Goal: Contribute content

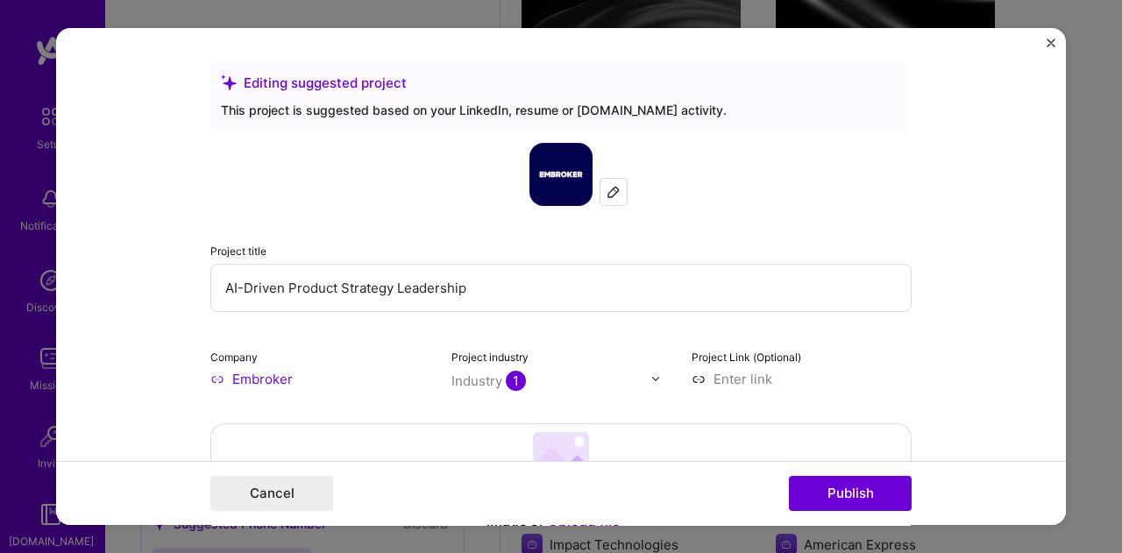
scroll to position [789, 0]
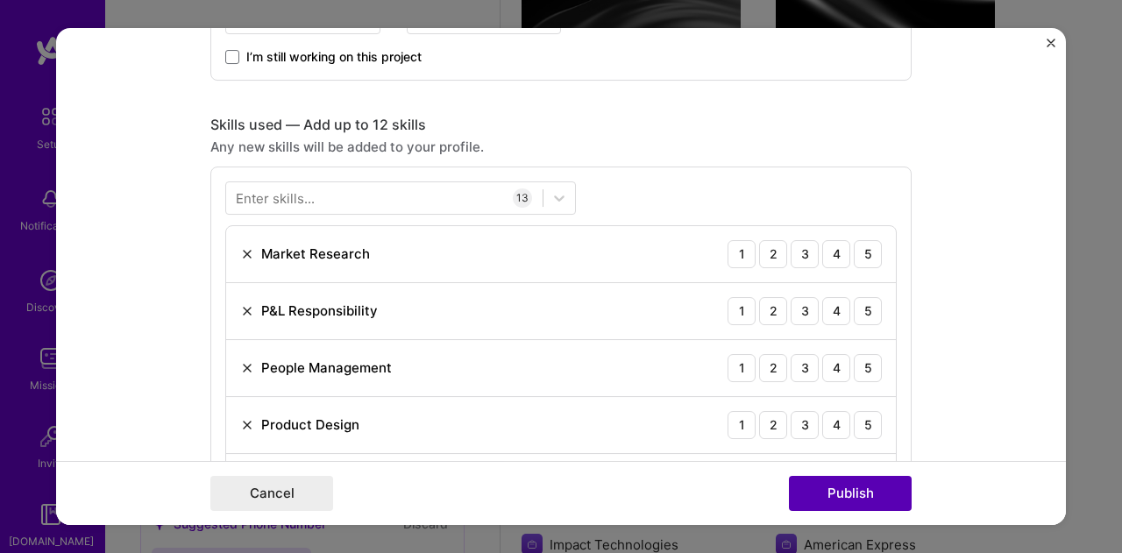
click at [866, 495] on button "Publish" at bounding box center [850, 493] width 123 height 35
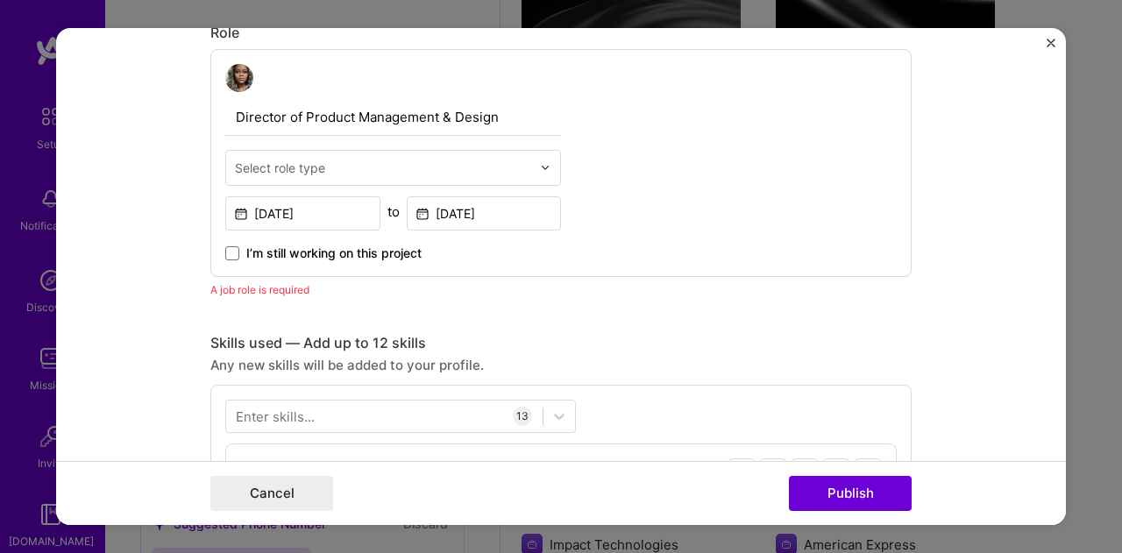
scroll to position [587, 0]
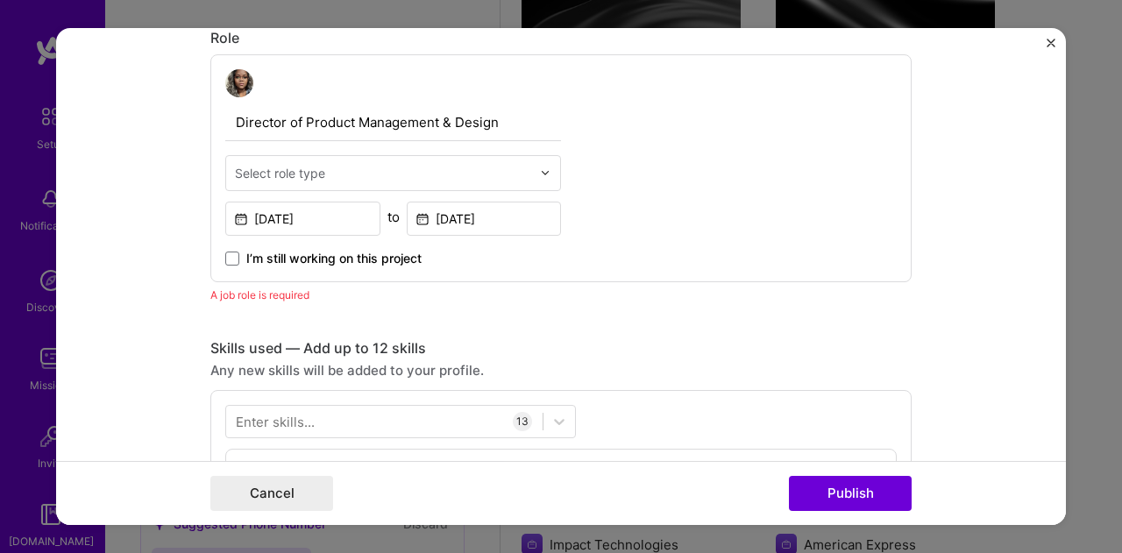
click at [343, 162] on div at bounding box center [383, 173] width 296 height 22
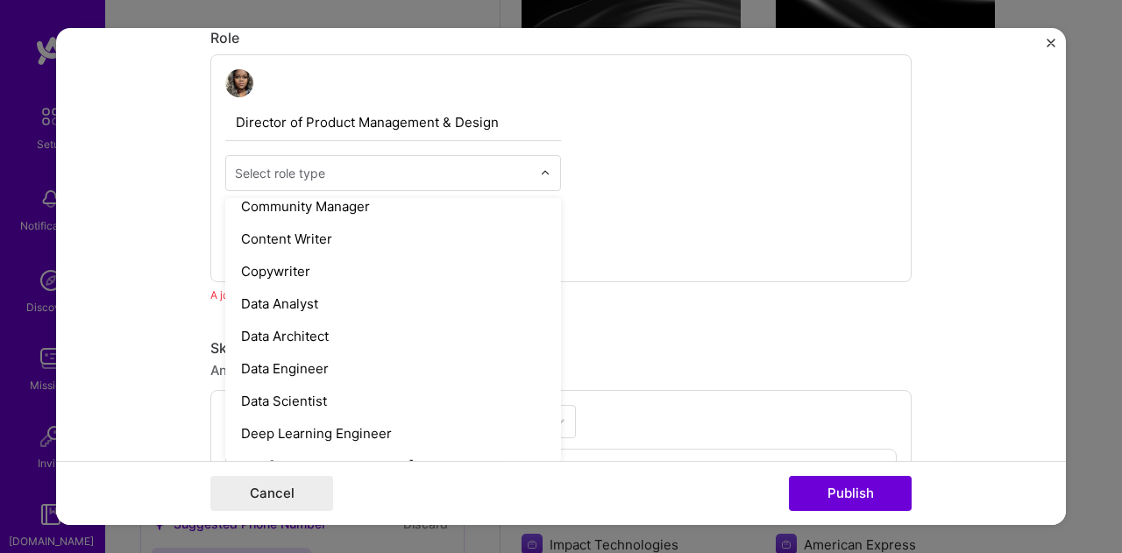
scroll to position [526, 0]
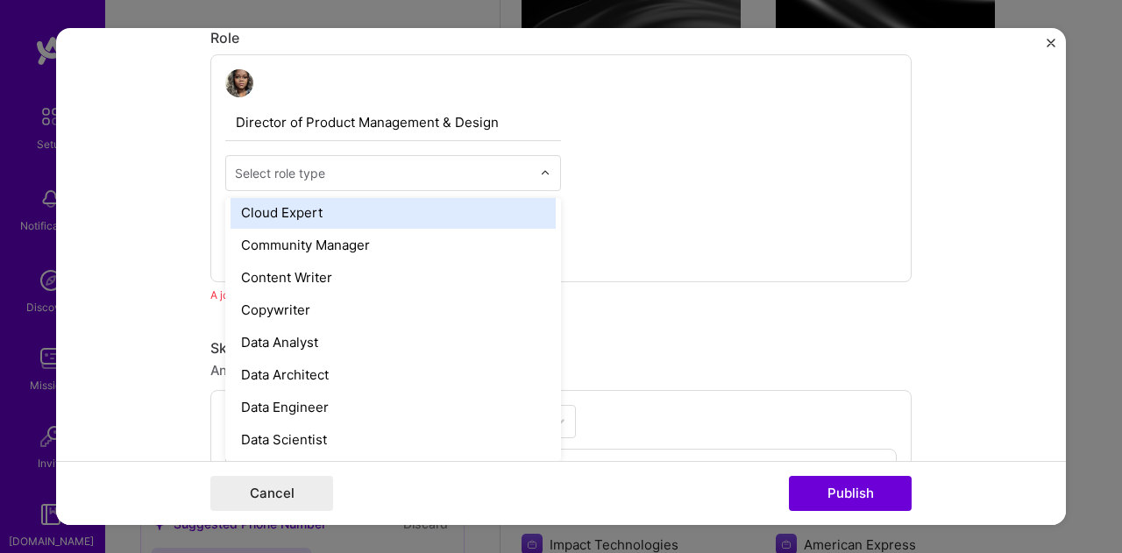
click at [659, 186] on div "Director of Product Management & Design option Cloud Expert focused, 17 of 70. …" at bounding box center [560, 168] width 701 height 228
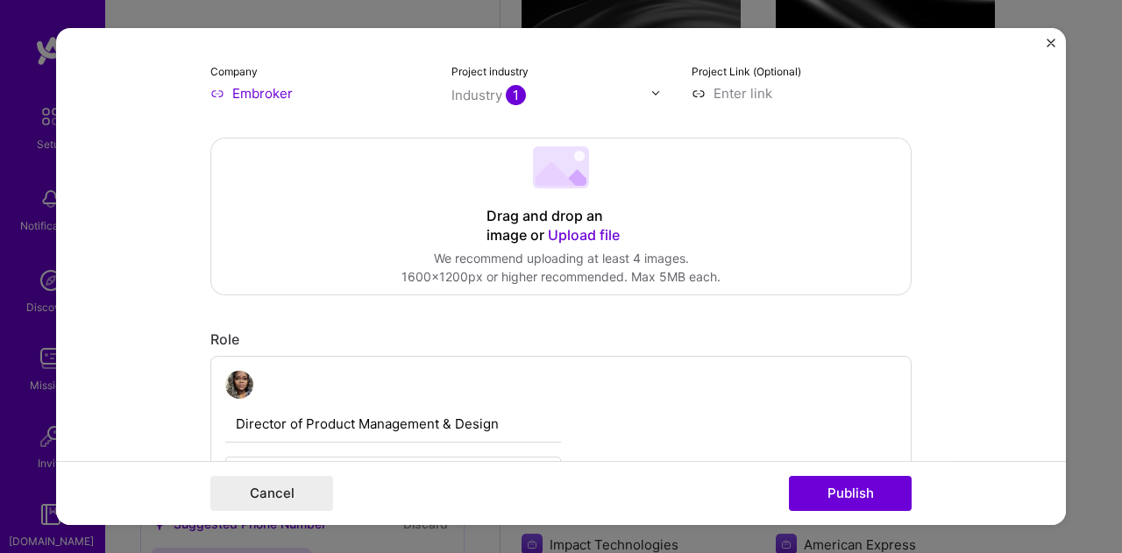
scroll to position [412, 0]
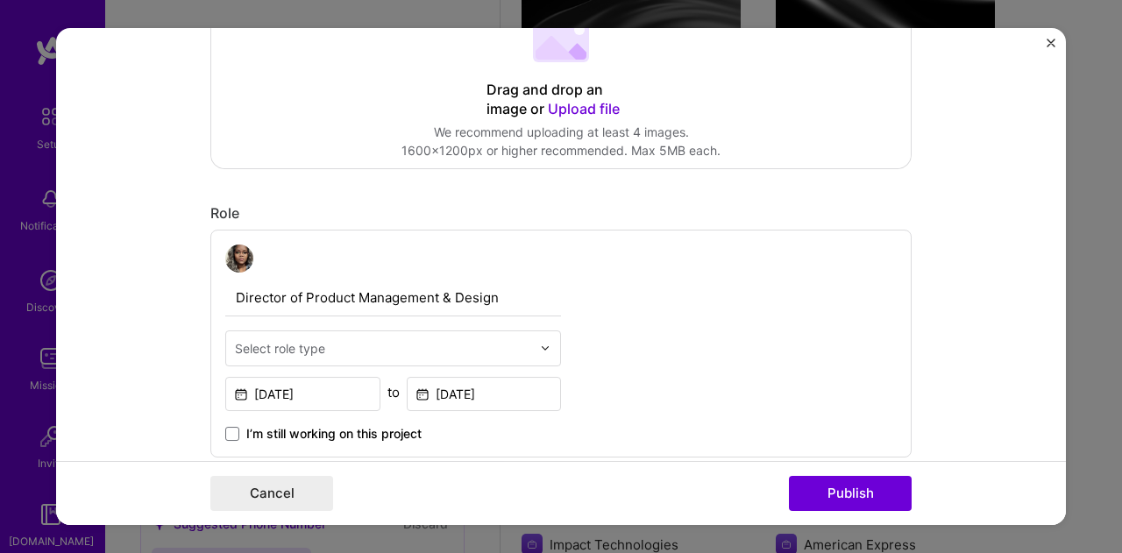
click at [429, 343] on input "text" at bounding box center [383, 348] width 296 height 18
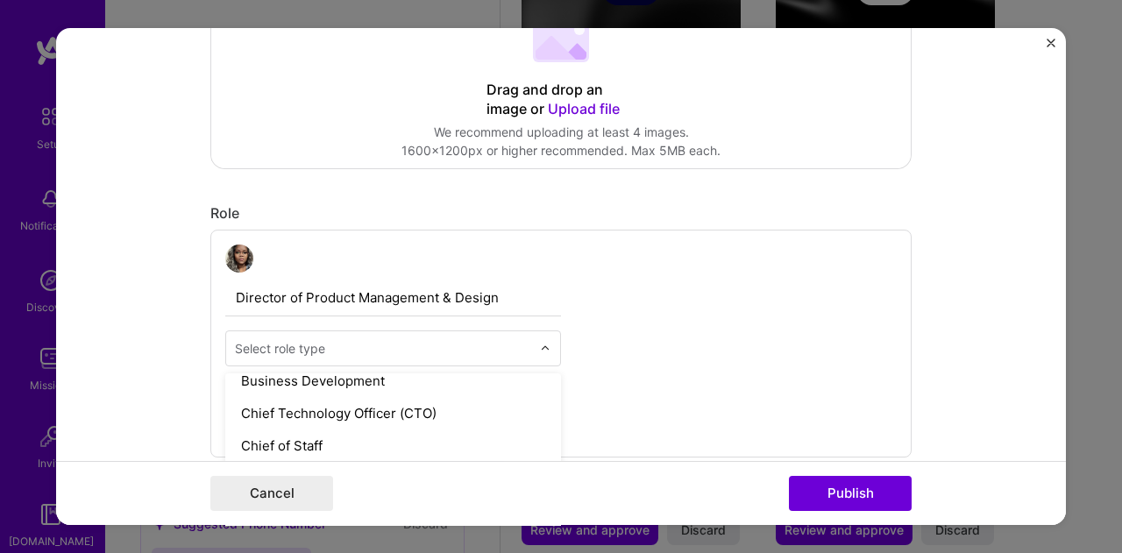
scroll to position [438, 0]
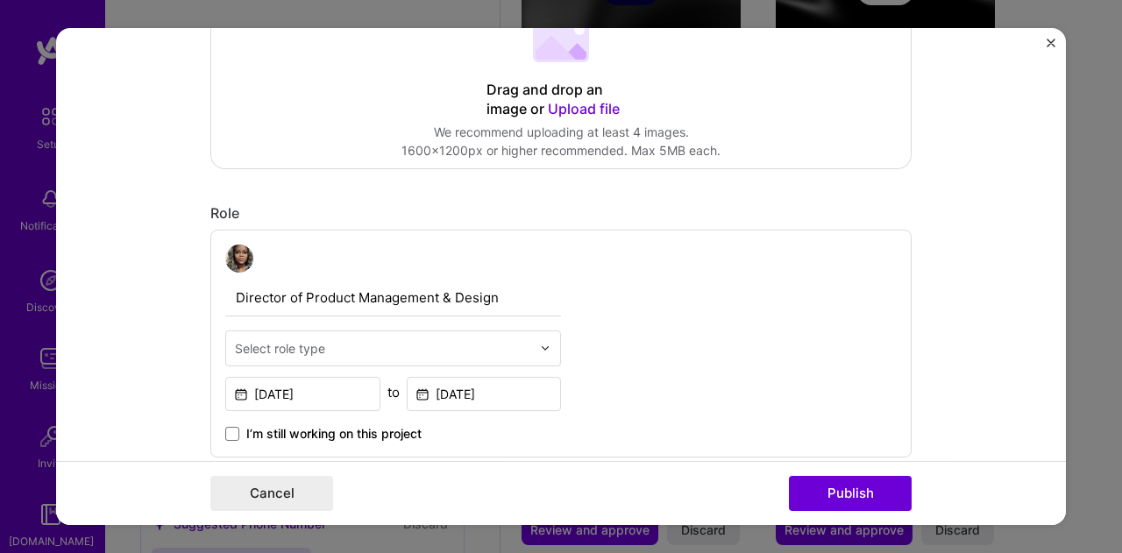
click at [684, 313] on div "Director of Product Management & Design Select role type [DATE] to [DATE] I’m s…" at bounding box center [560, 344] width 701 height 228
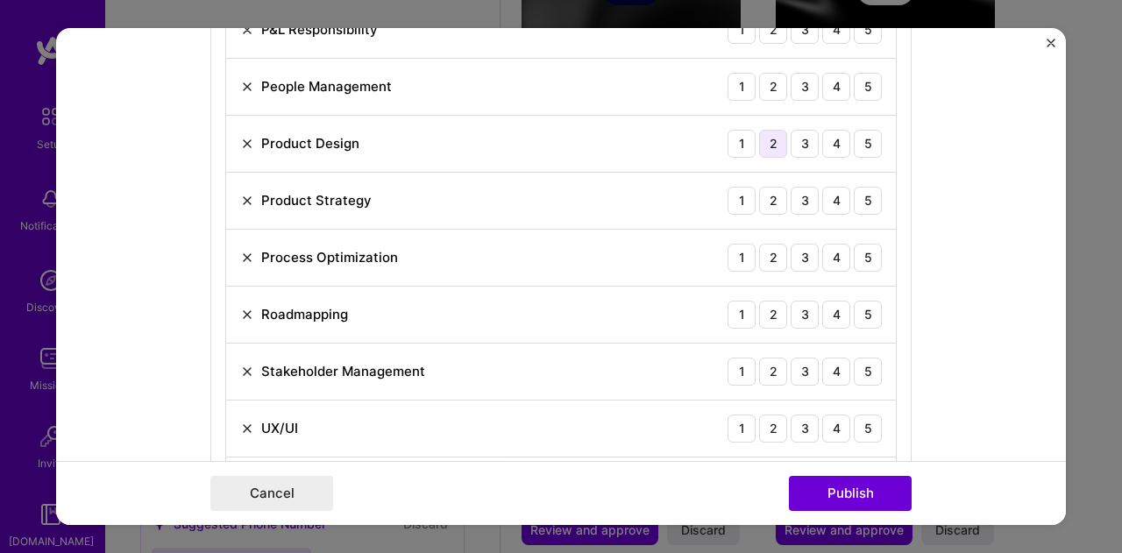
scroll to position [0, 0]
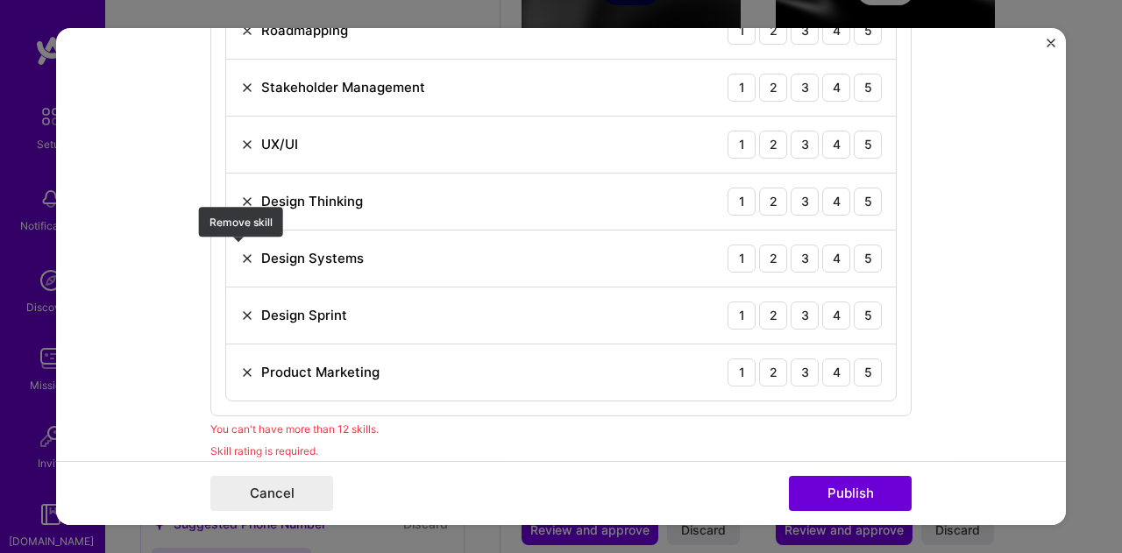
click at [241, 252] on img at bounding box center [247, 259] width 14 height 14
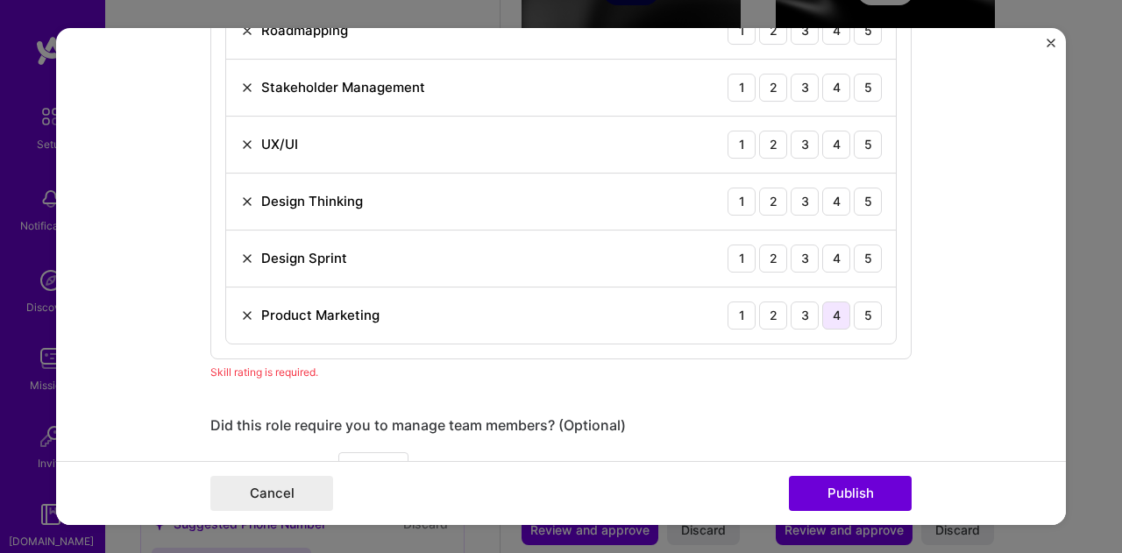
click at [835, 313] on div "4" at bounding box center [836, 316] width 28 height 28
click at [831, 253] on div "4" at bounding box center [836, 259] width 28 height 28
click at [831, 190] on div "4" at bounding box center [836, 202] width 28 height 28
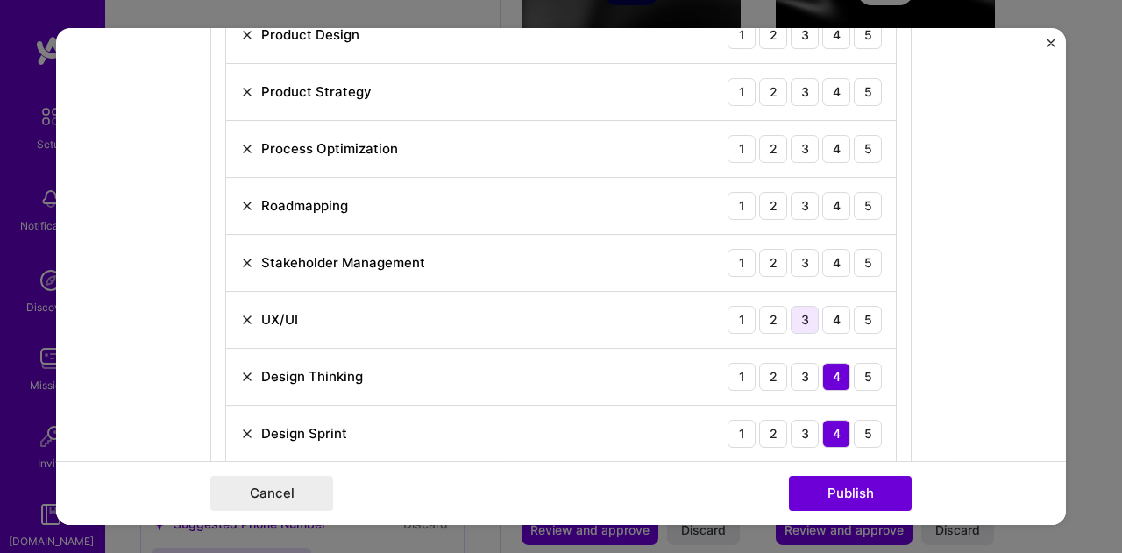
click at [794, 313] on div "3" at bounding box center [805, 320] width 28 height 28
click at [773, 312] on div "2" at bounding box center [773, 320] width 28 height 28
click at [859, 258] on div "5" at bounding box center [868, 263] width 28 height 28
click at [828, 199] on div "4" at bounding box center [836, 206] width 28 height 28
click at [855, 196] on div "5" at bounding box center [868, 206] width 28 height 28
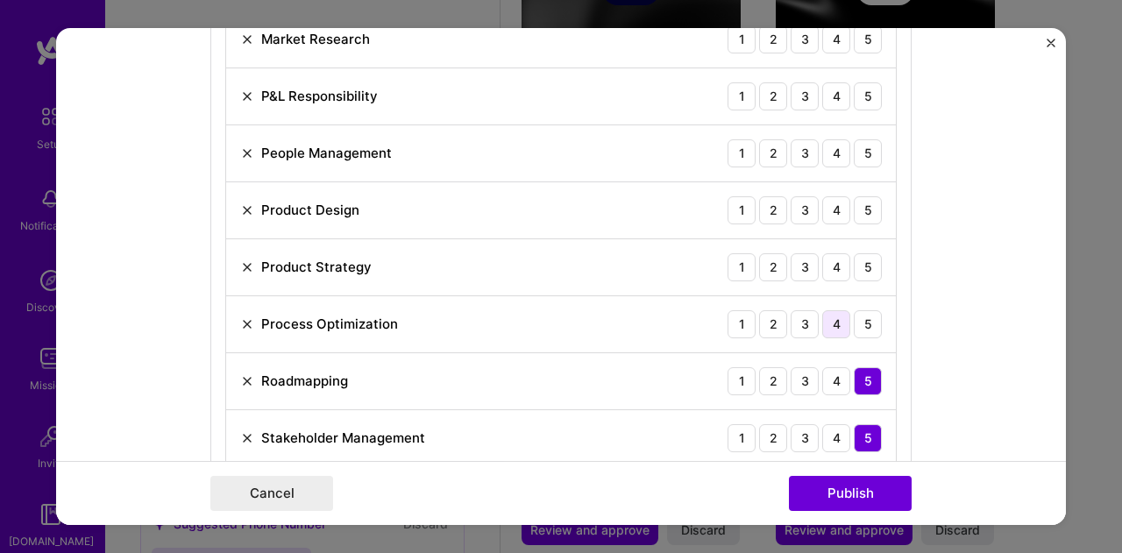
click at [825, 318] on div "4" at bounding box center [836, 324] width 28 height 28
click at [856, 260] on div "5" at bounding box center [868, 267] width 28 height 28
click at [803, 206] on div "3" at bounding box center [805, 210] width 28 height 28
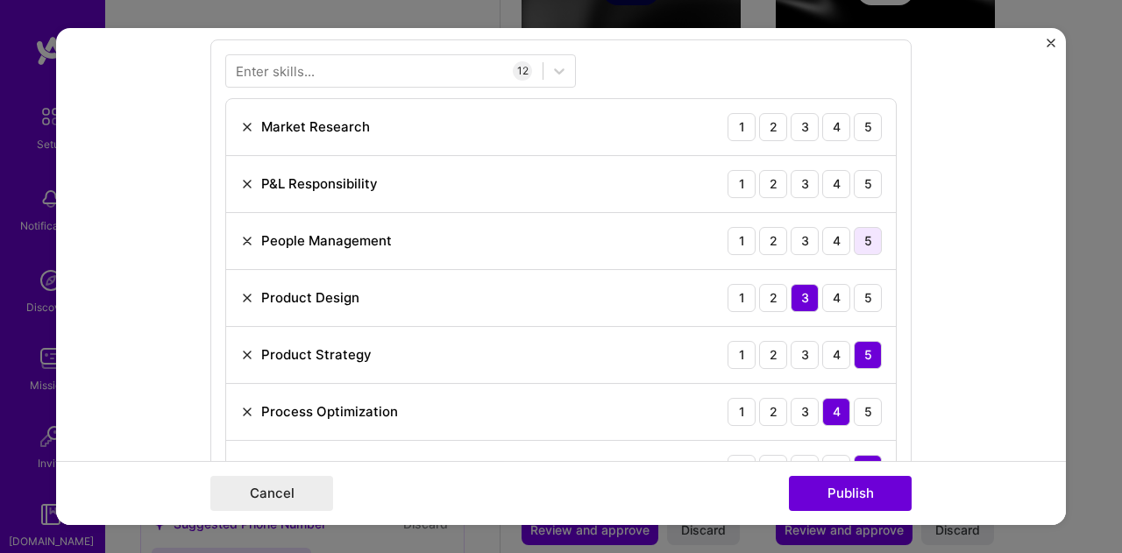
click at [857, 234] on div "5" at bounding box center [868, 241] width 28 height 28
click at [827, 181] on div "4" at bounding box center [836, 184] width 28 height 28
click at [855, 117] on div "5" at bounding box center [868, 127] width 28 height 28
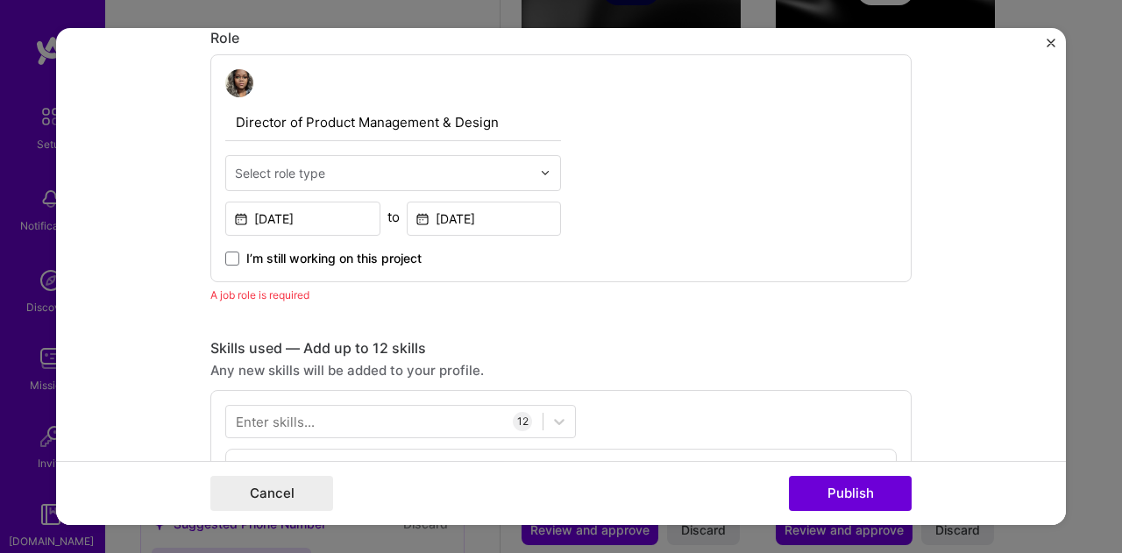
click at [307, 166] on div "Select role type" at bounding box center [280, 173] width 90 height 18
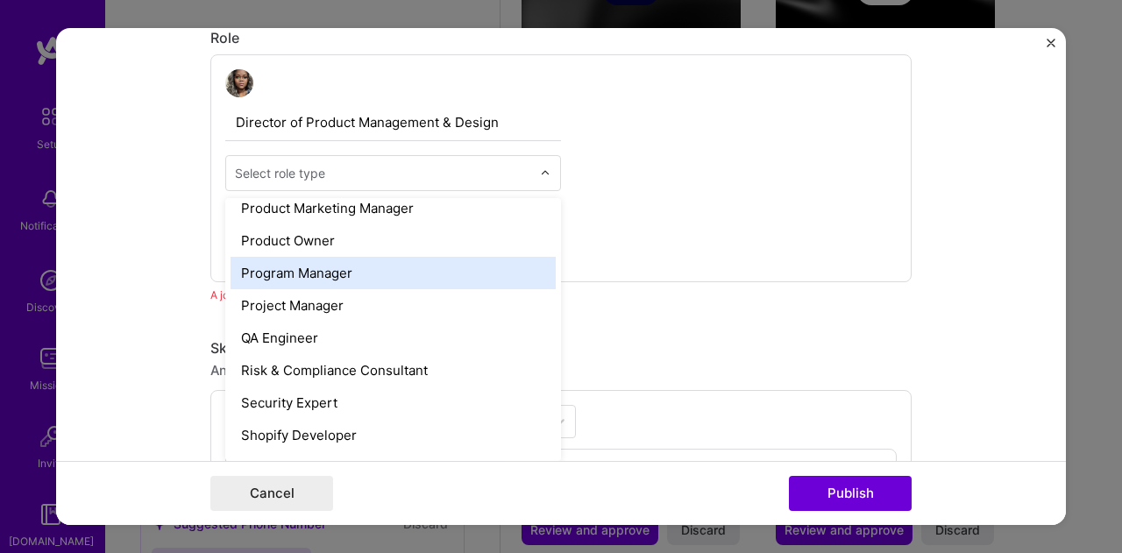
click at [311, 267] on div "Program Manager" at bounding box center [393, 273] width 325 height 32
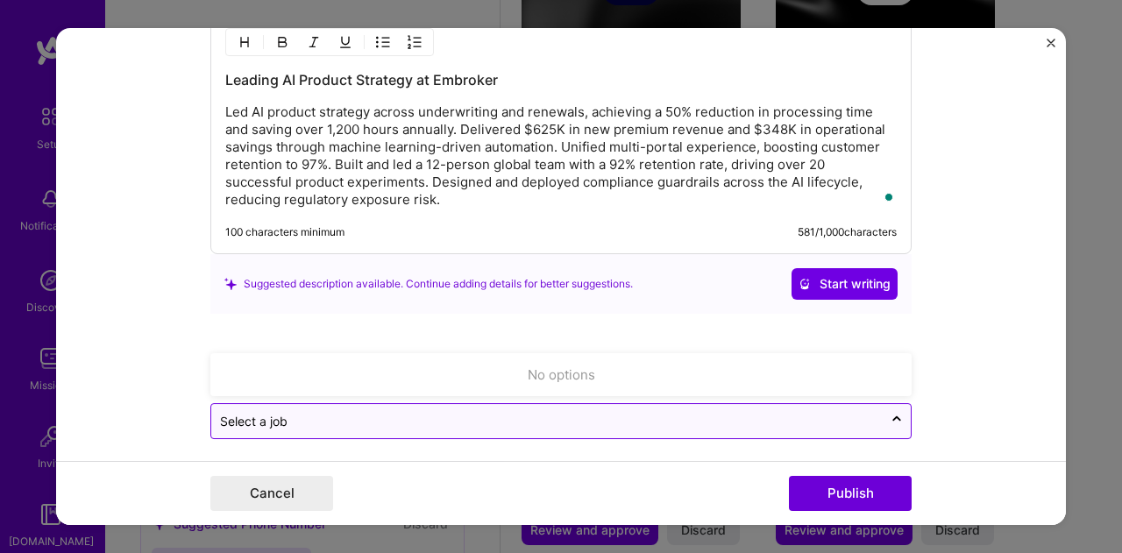
click at [286, 414] on input "text" at bounding box center [547, 421] width 654 height 18
